Goal: Find specific page/section: Find specific page/section

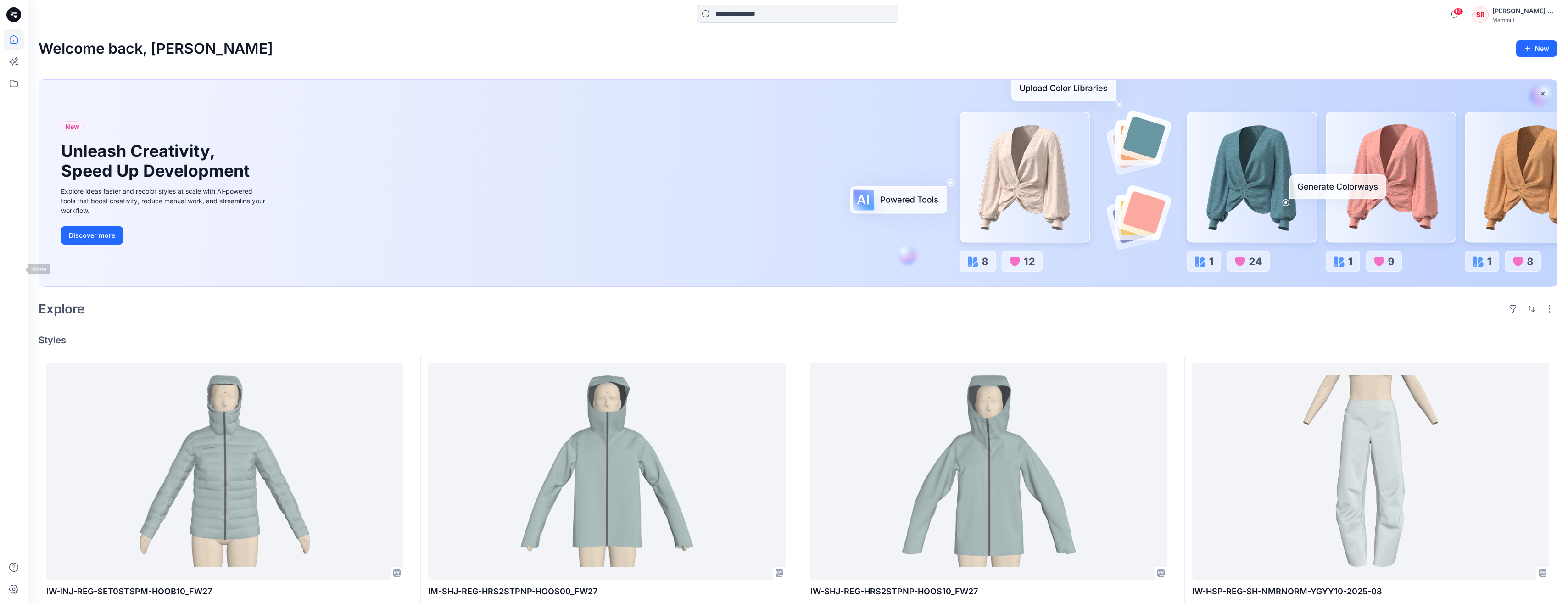
scroll to position [229, 0]
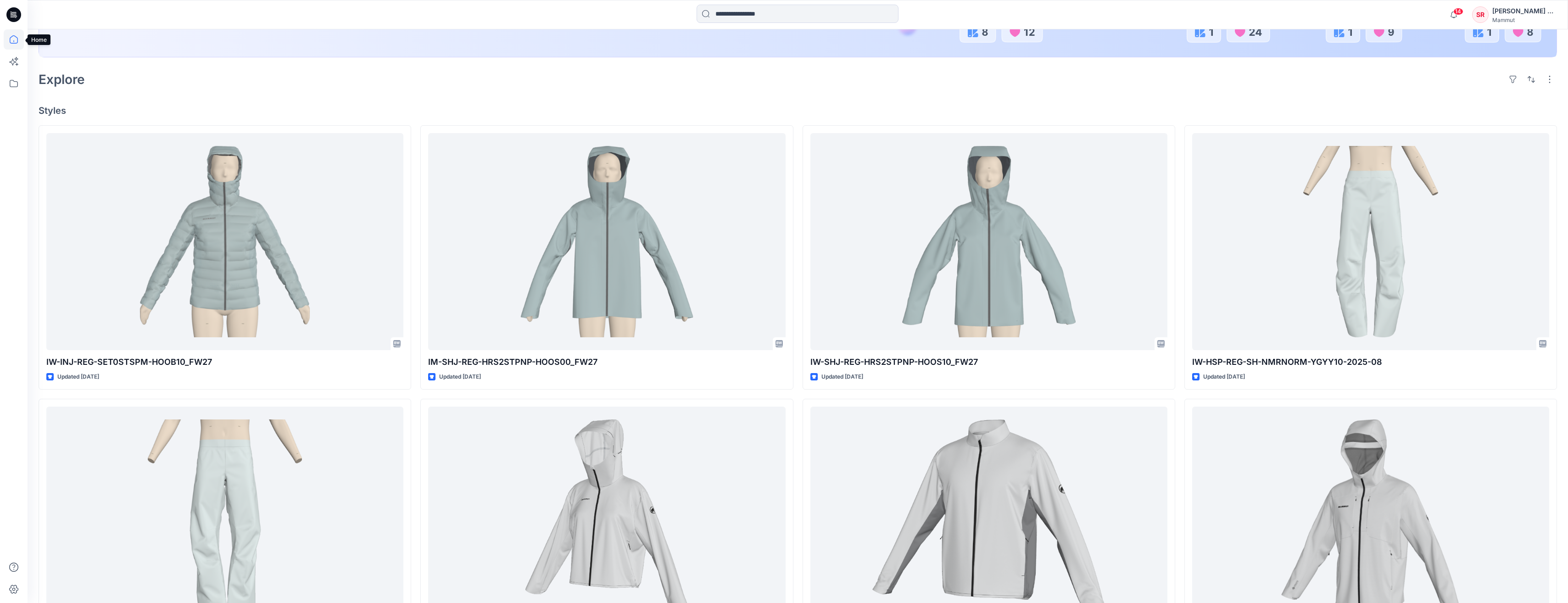
click at [14, 39] on icon at bounding box center [13, 39] width 20 height 20
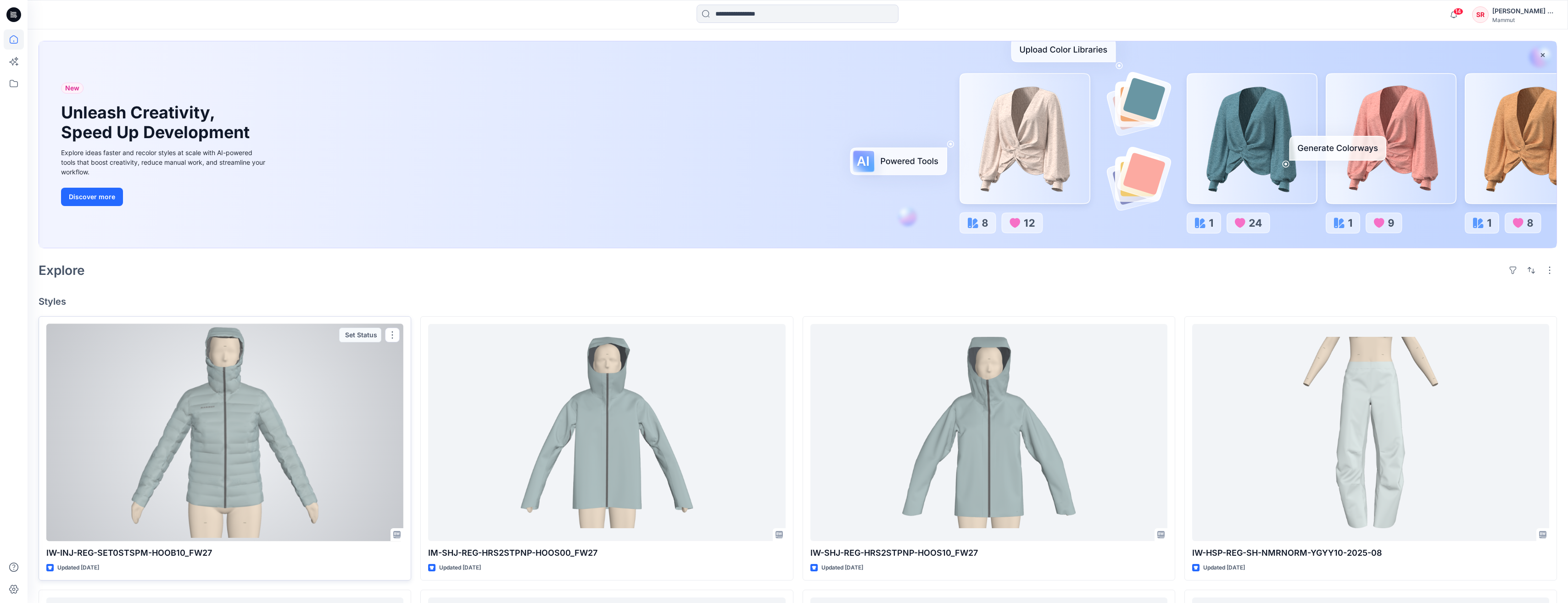
scroll to position [138, 0]
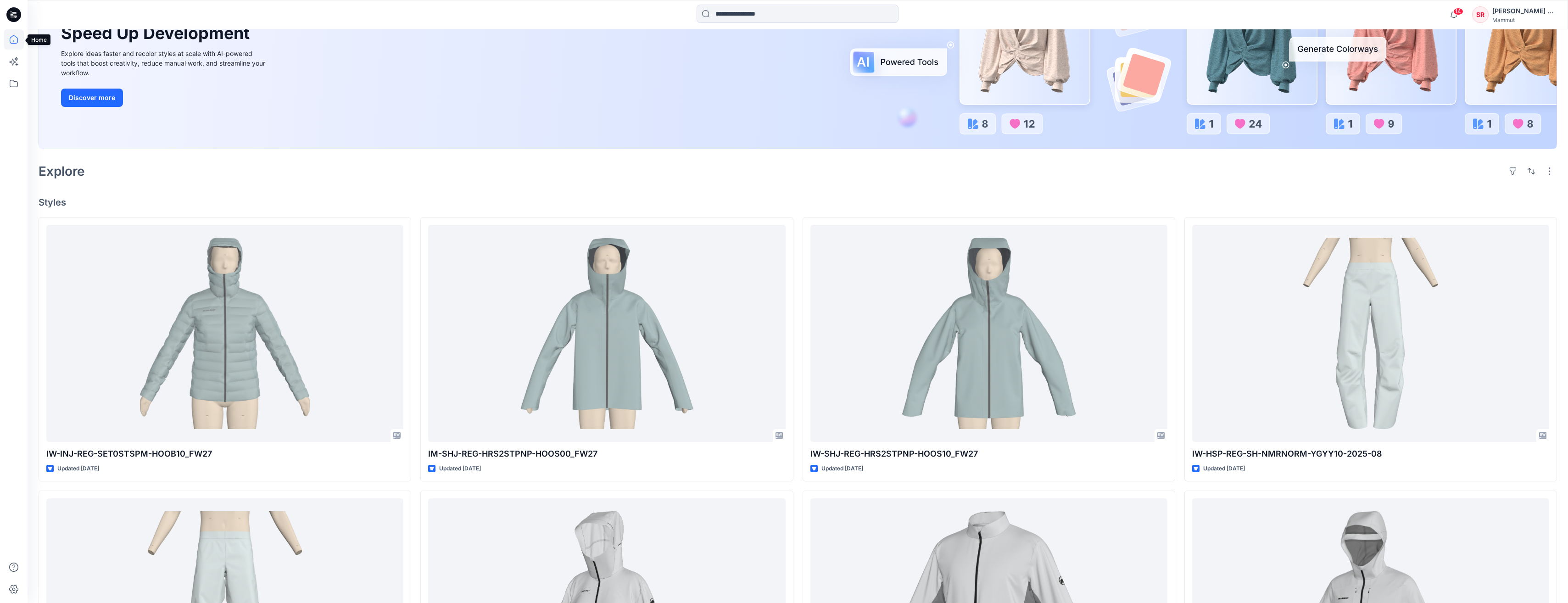
click at [12, 42] on icon at bounding box center [13, 39] width 20 height 20
click at [12, 39] on icon at bounding box center [13, 39] width 20 height 20
click at [14, 77] on icon at bounding box center [13, 83] width 20 height 20
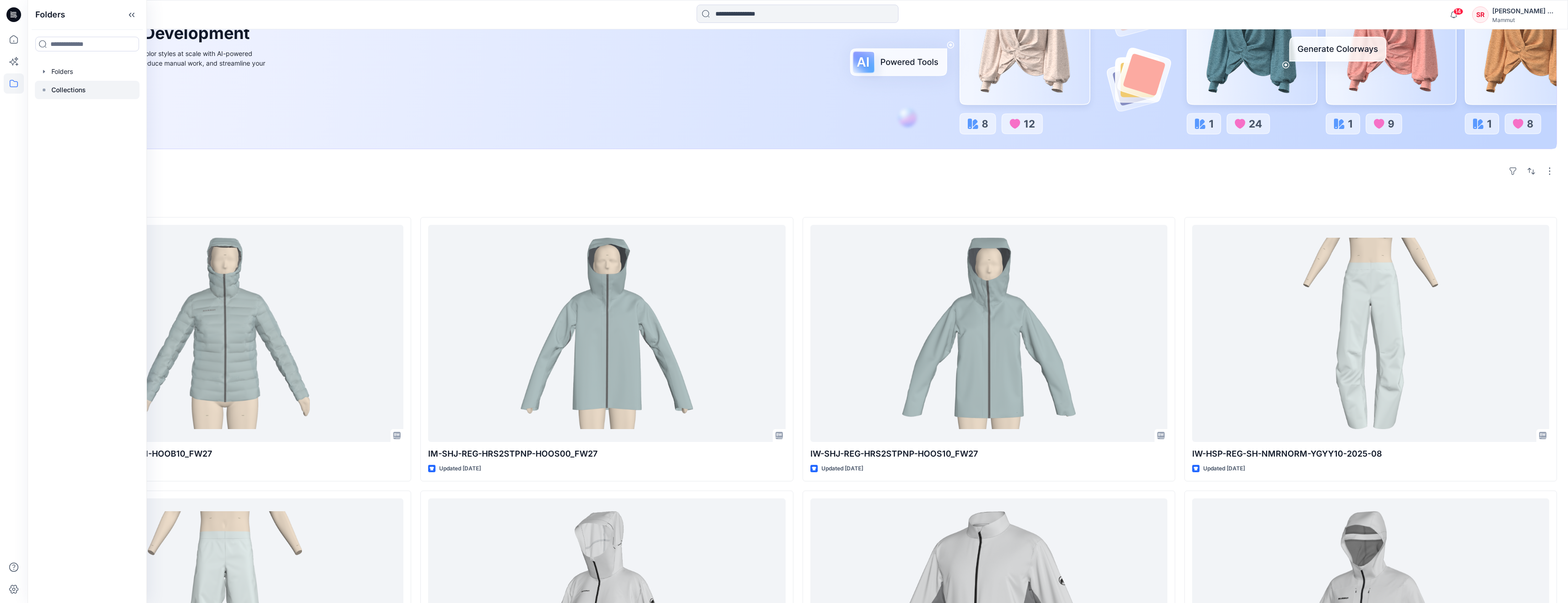
click at [54, 84] on div at bounding box center [87, 90] width 105 height 18
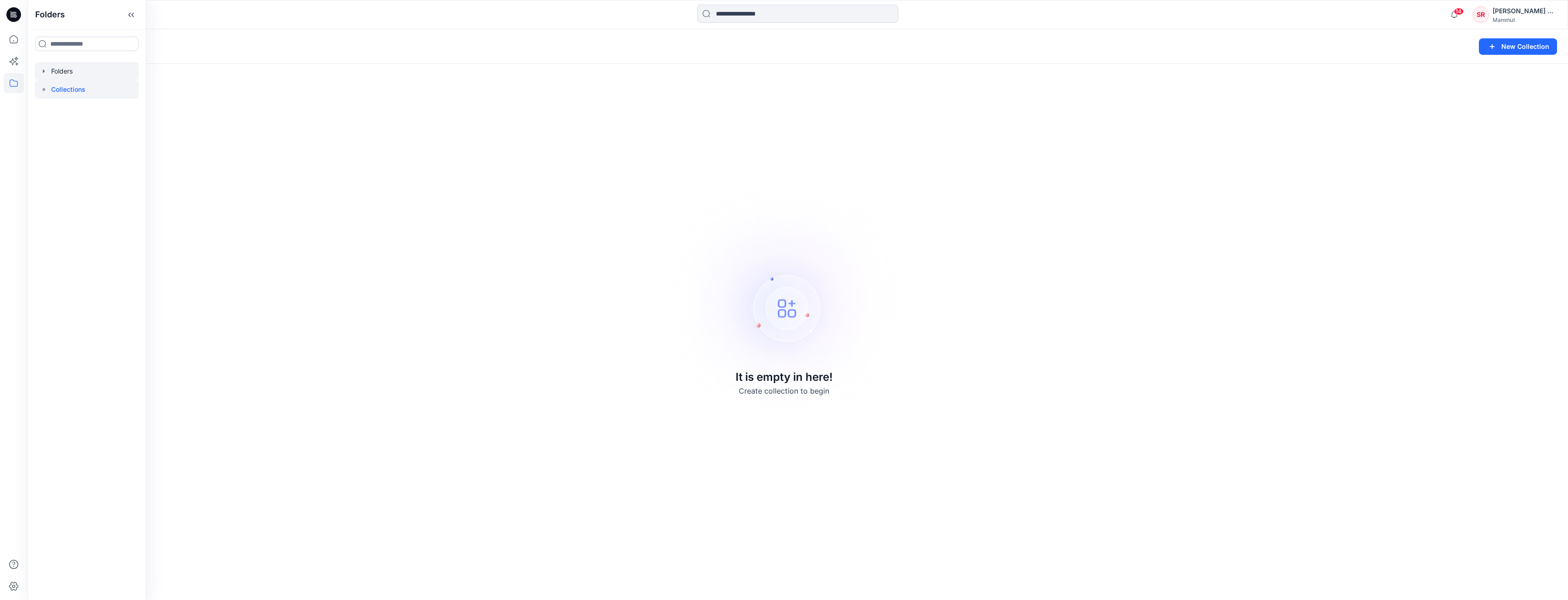
drag, startPoint x: 58, startPoint y: 71, endPoint x: 61, endPoint y: 76, distance: 5.8
click at [58, 71] on div at bounding box center [86, 71] width 104 height 18
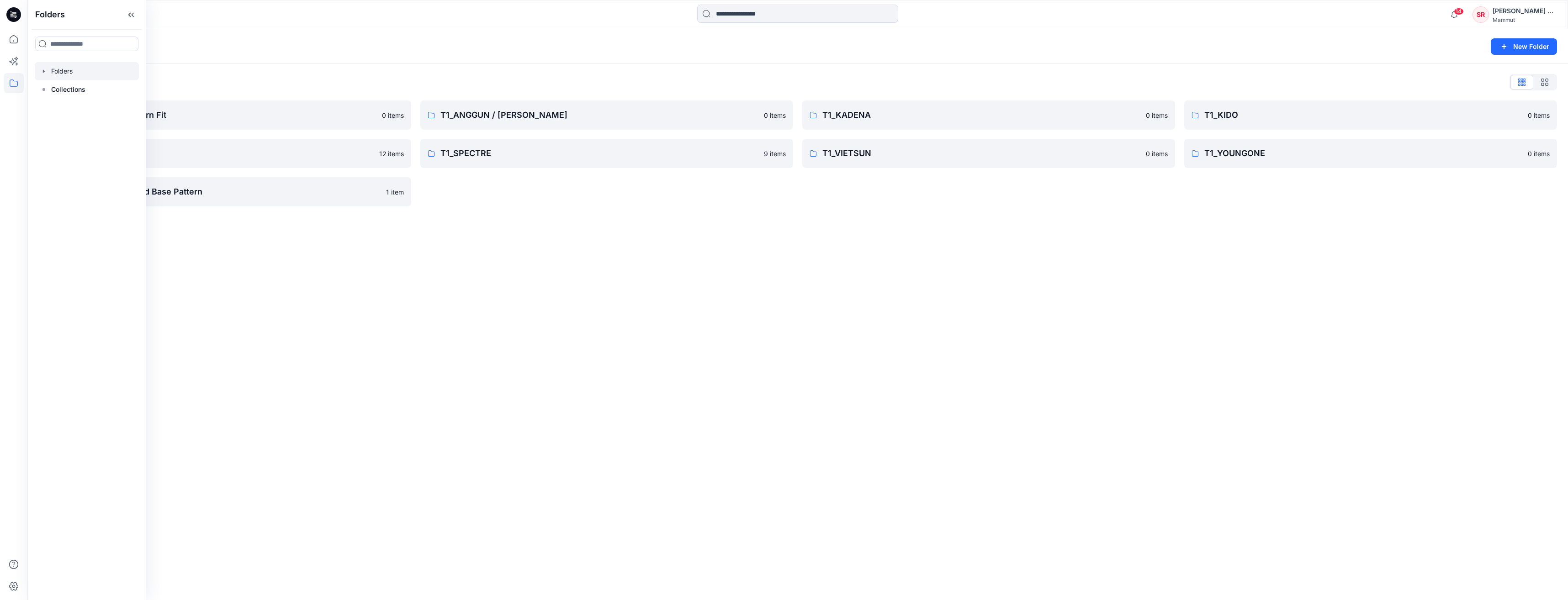
click at [470, 335] on div "Folders New Folder Folders List BASEPATTERN Western Fit 0 items T1_SLN 12 items…" at bounding box center [797, 315] width 1541 height 571
click at [237, 126] on link "BASEPATTERN Western Fit 0 items" at bounding box center [225, 115] width 373 height 29
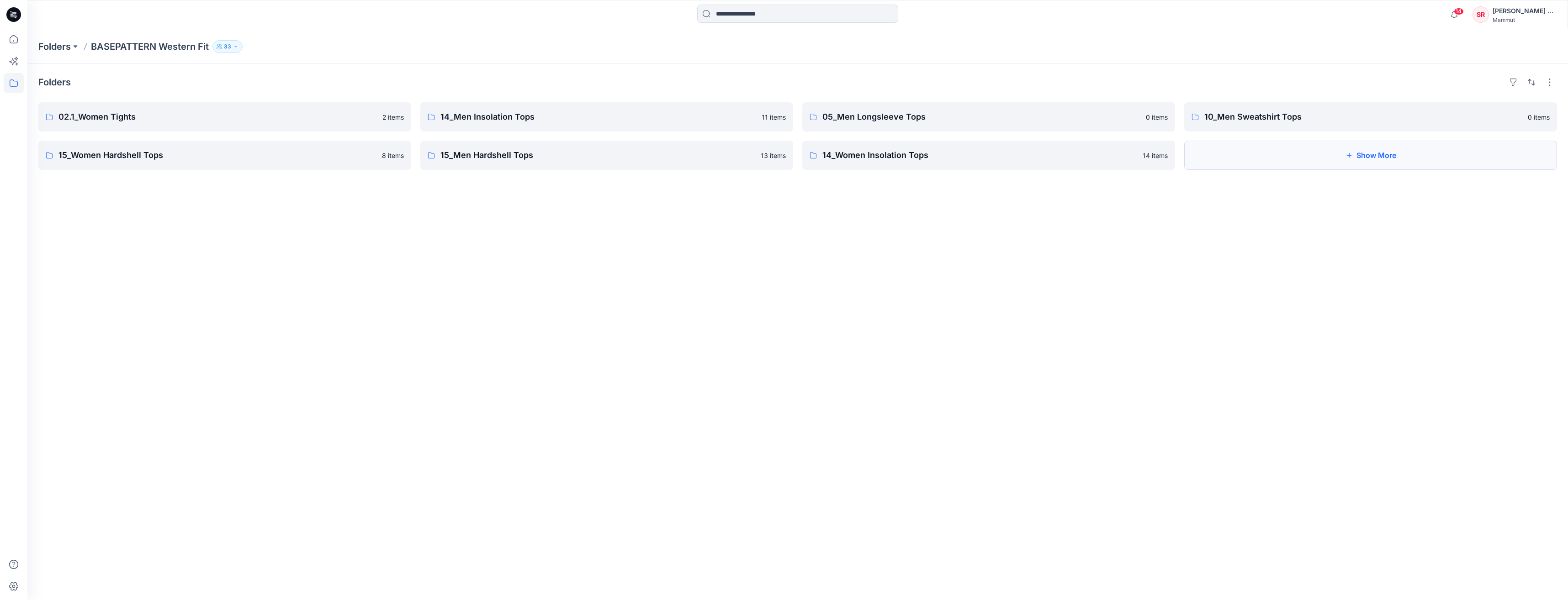
click at [1319, 157] on button "Show More" at bounding box center [1371, 155] width 373 height 29
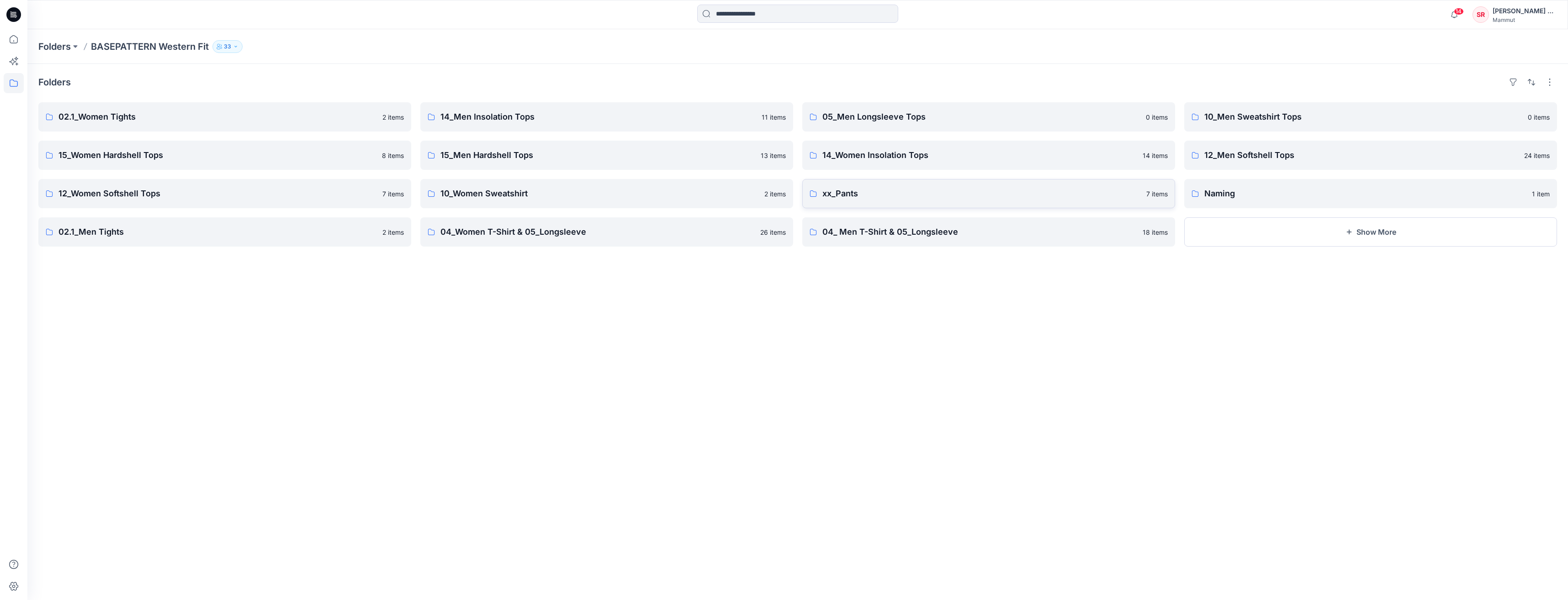
click at [989, 190] on p "xx_Pants" at bounding box center [981, 194] width 318 height 13
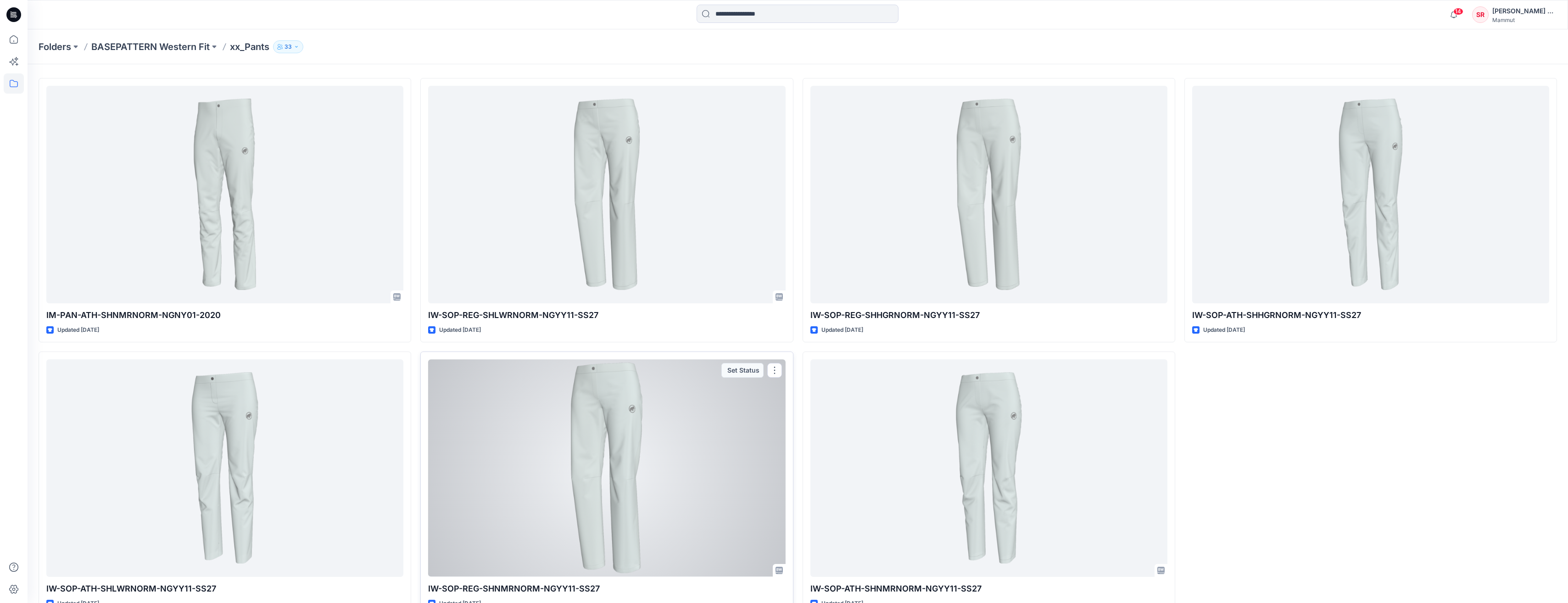
scroll to position [49, 0]
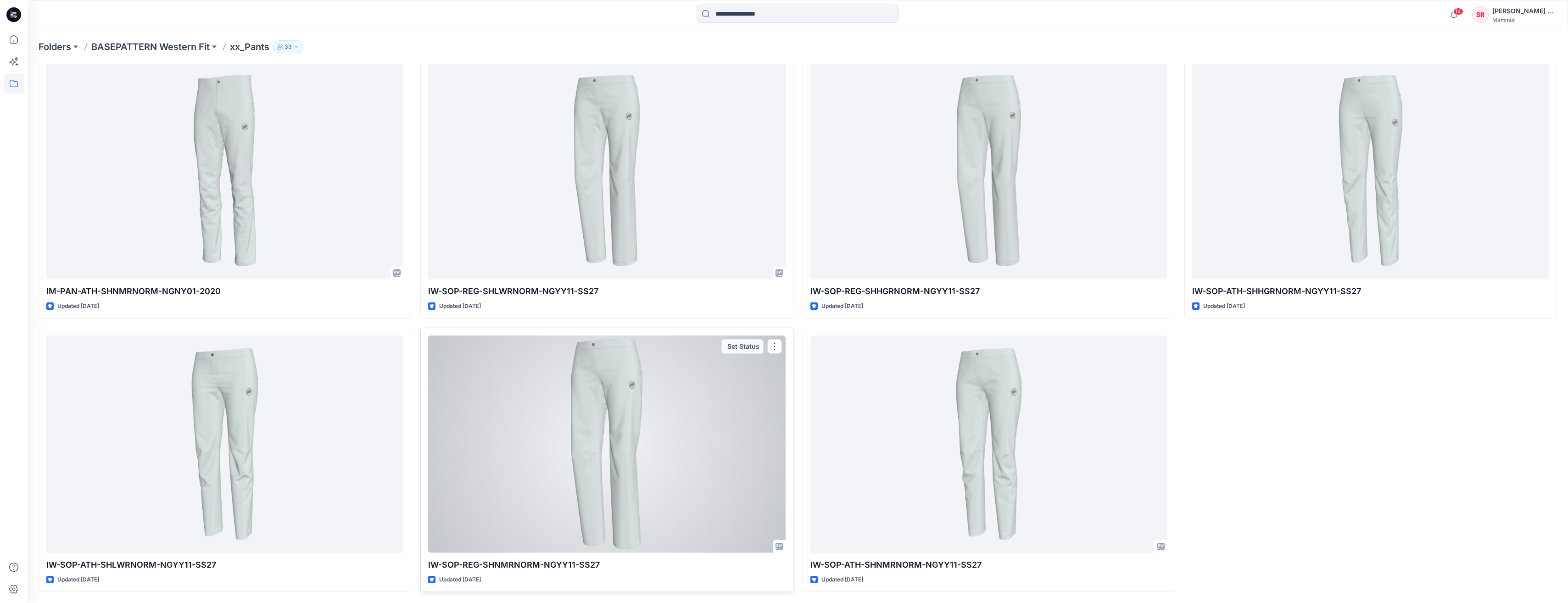
click at [512, 563] on p "IW-SOP-REG-SHNMRNORM-NGYY11-SS27" at bounding box center [606, 564] width 357 height 13
click at [547, 459] on div at bounding box center [606, 445] width 357 height 218
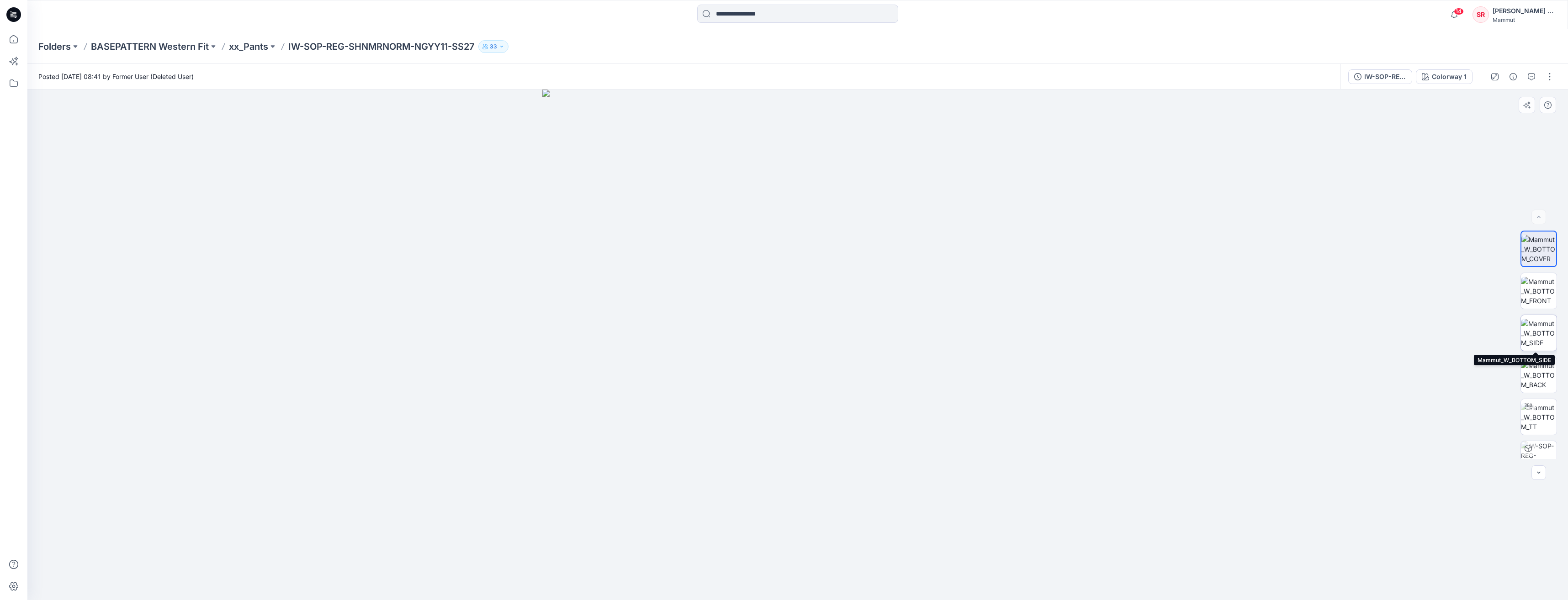
click at [1539, 336] on img at bounding box center [1539, 333] width 36 height 29
